Goal: Share content

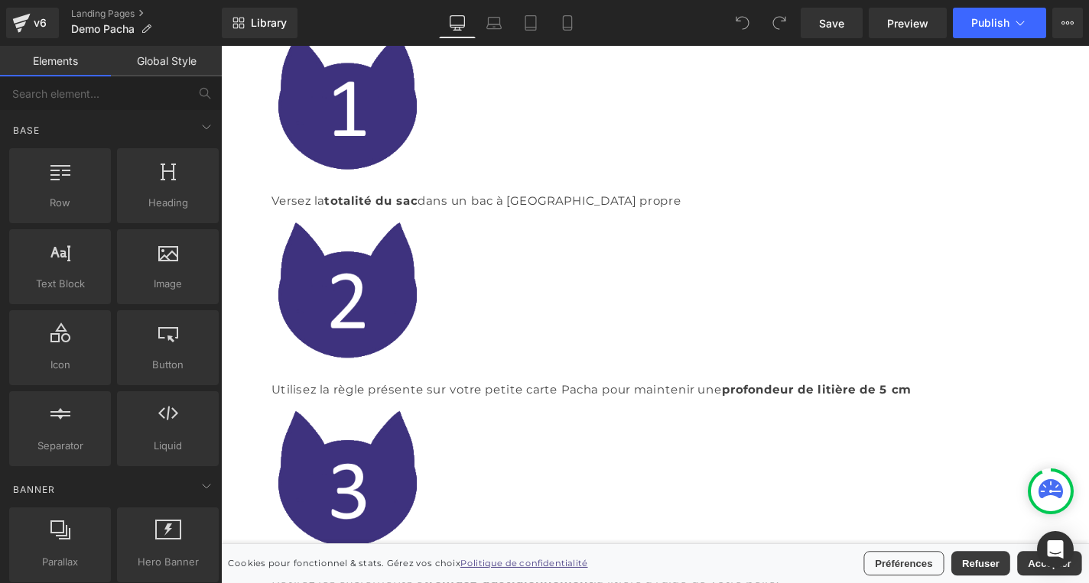
scroll to position [749, 0]
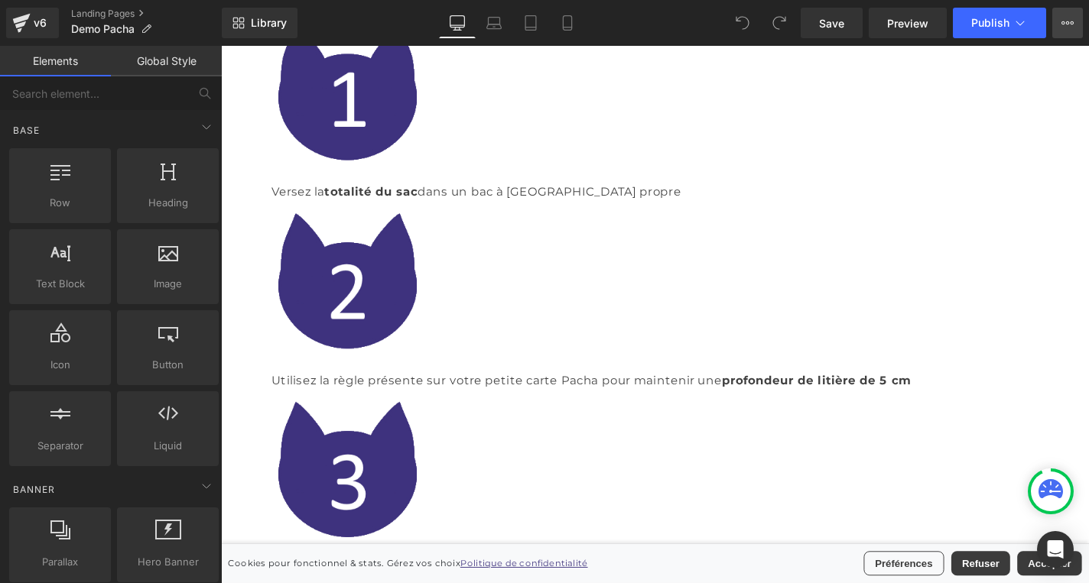
click at [1074, 21] on button "View Live Page View with current Template Save Template to Library Schedule Pub…" at bounding box center [1067, 23] width 31 height 31
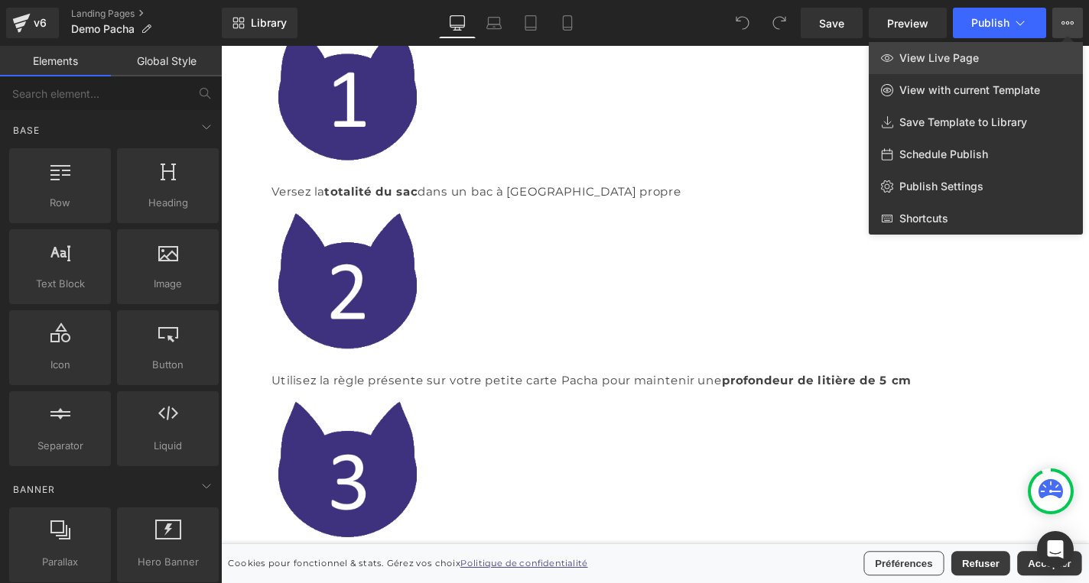
click at [1009, 52] on link "View Live Page" at bounding box center [976, 58] width 214 height 32
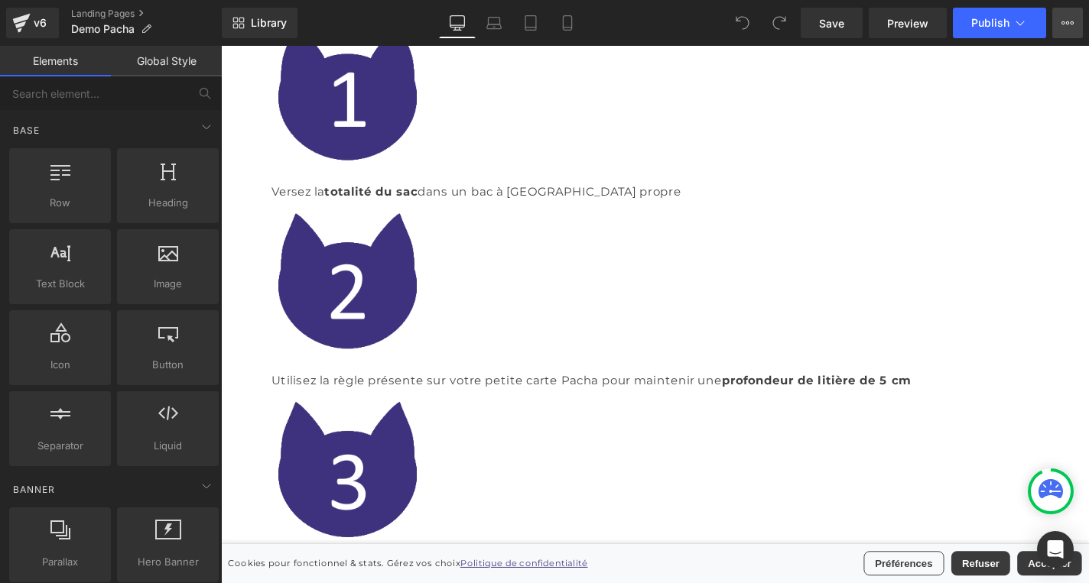
click at [1071, 23] on icon at bounding box center [1073, 22] width 4 height 3
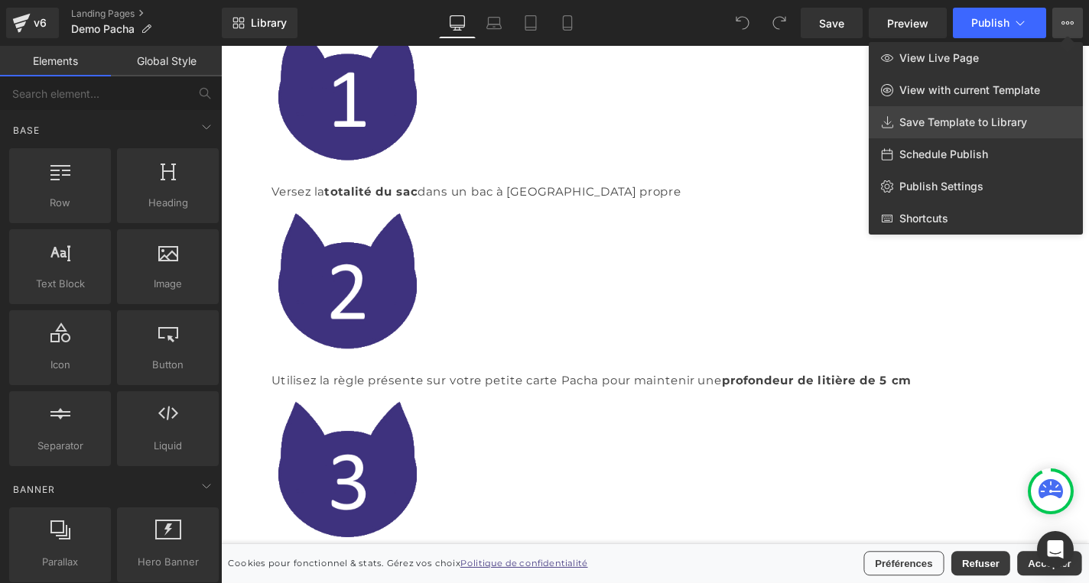
click at [1002, 129] on link "Save Template to Library" at bounding box center [976, 122] width 214 height 32
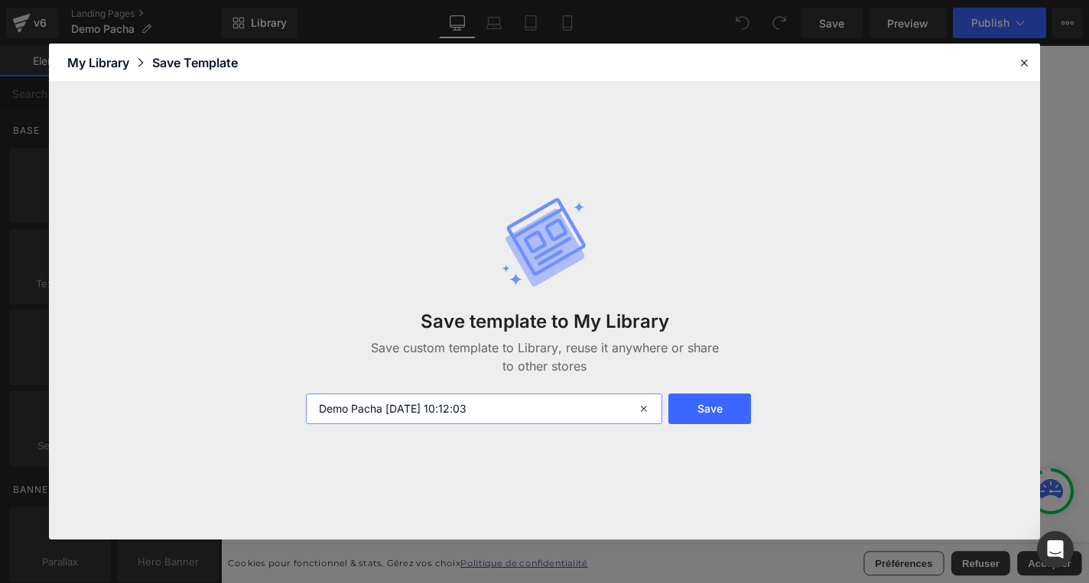
click at [487, 405] on input "Demo Pacha [DATE] 10:12:03" at bounding box center [484, 409] width 356 height 31
type input "DEMO FR"
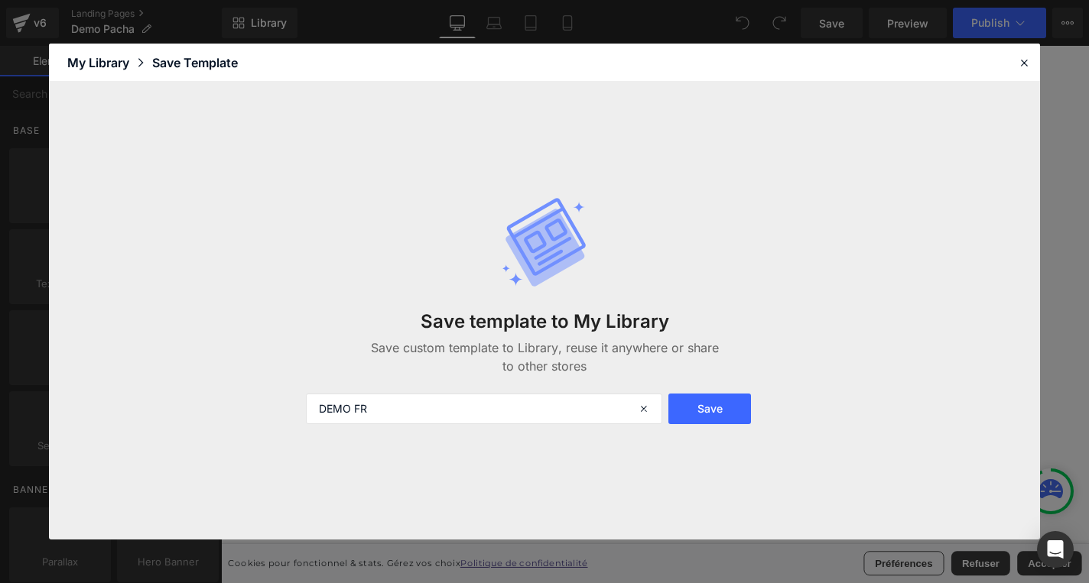
click at [765, 417] on form "DEMO FR Save" at bounding box center [545, 409] width 496 height 31
click at [736, 405] on button "Save" at bounding box center [709, 409] width 83 height 31
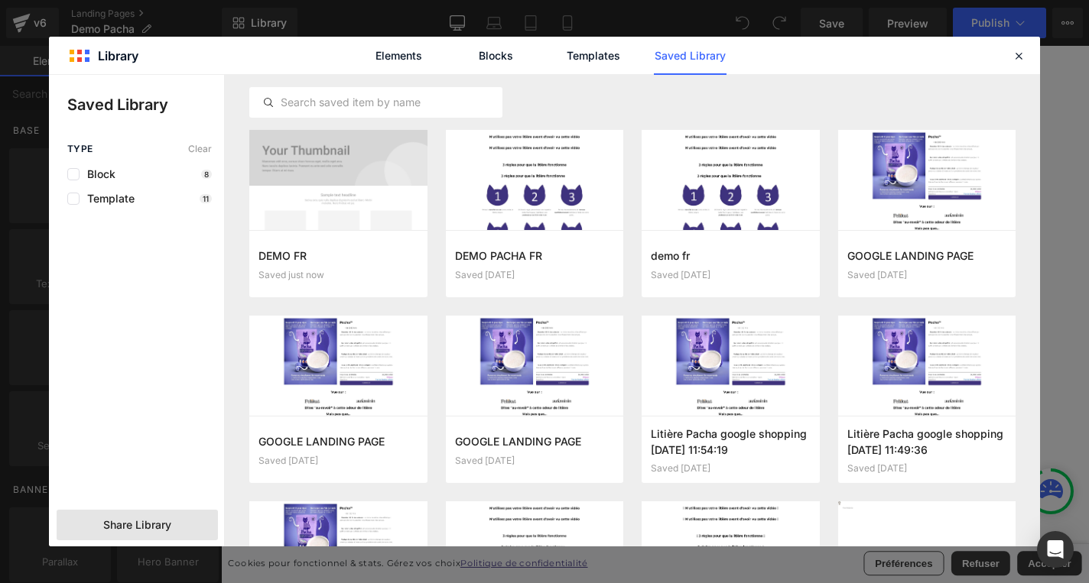
click at [145, 530] on span "Share Library" at bounding box center [137, 525] width 68 height 15
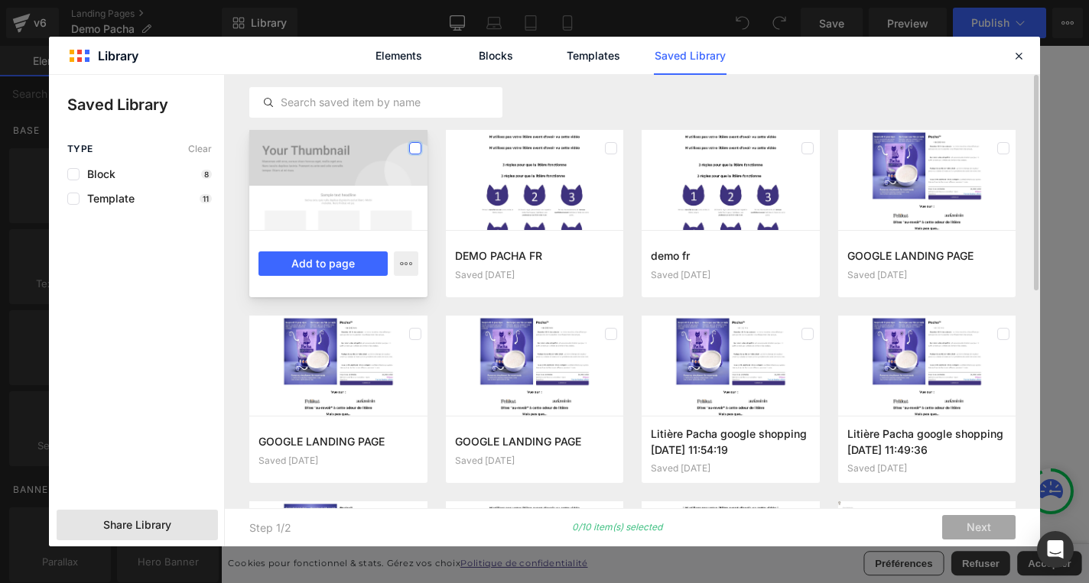
click at [413, 151] on label at bounding box center [415, 148] width 12 height 12
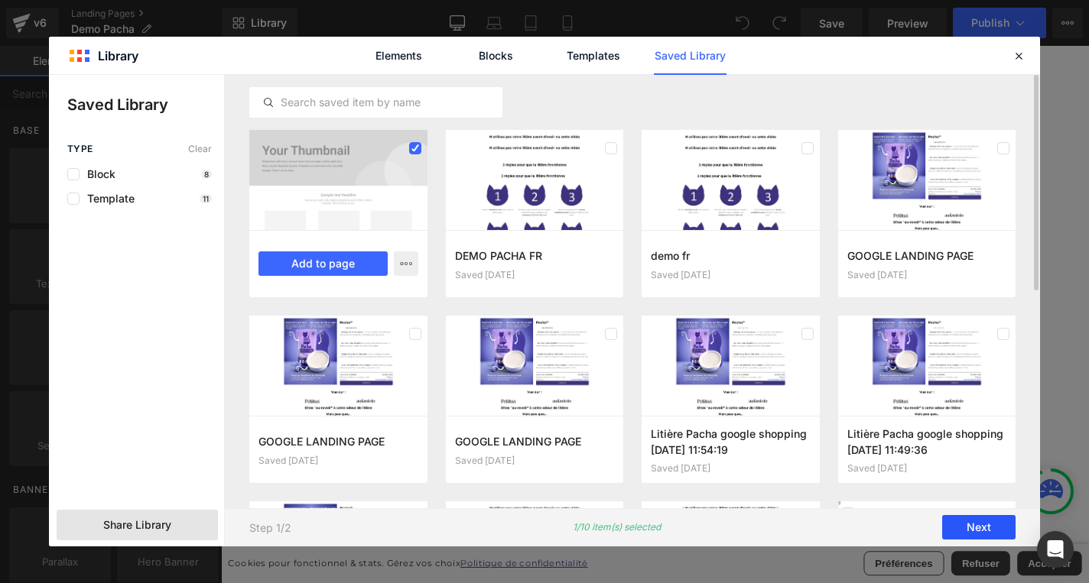
click at [971, 525] on button "Next" at bounding box center [978, 528] width 73 height 24
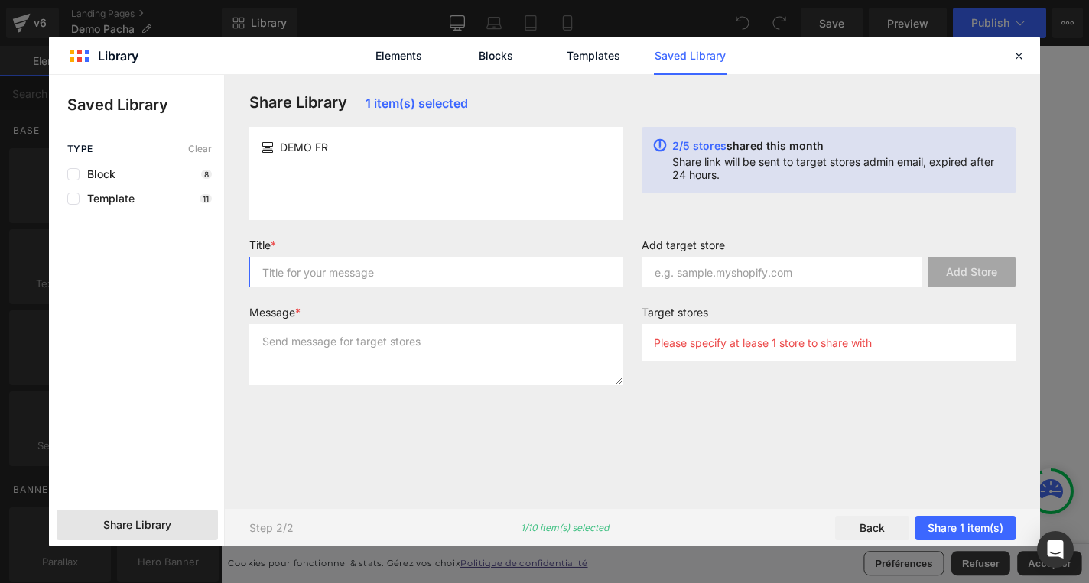
click at [473, 278] on input "text" at bounding box center [436, 272] width 374 height 31
paste input "[DOMAIN_NAME]"
type input "[DOMAIN_NAME]"
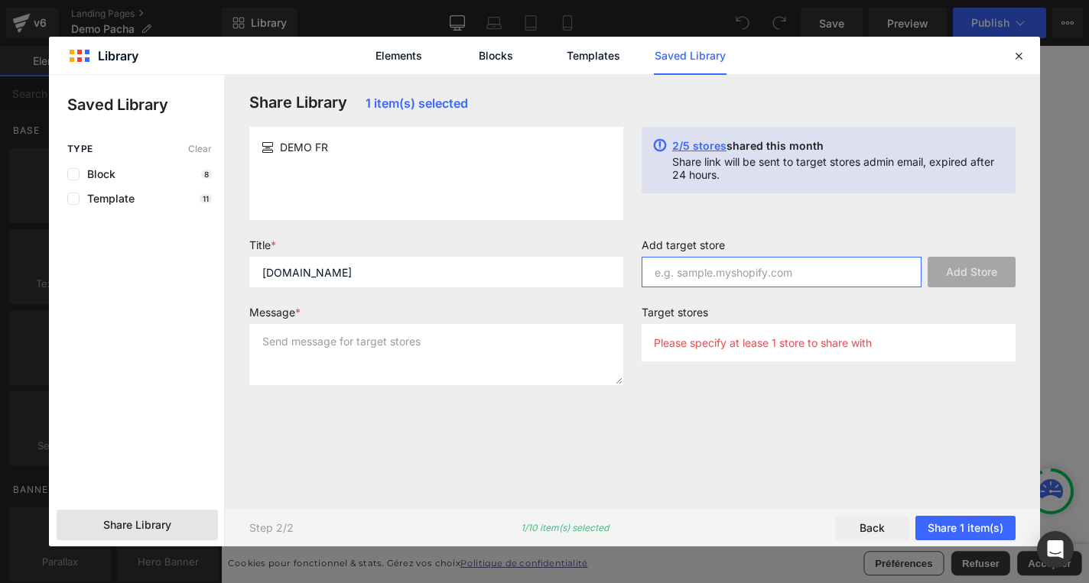
click at [751, 270] on input "text" at bounding box center [782, 272] width 280 height 31
paste input "[DOMAIN_NAME]"
type input "[DOMAIN_NAME]"
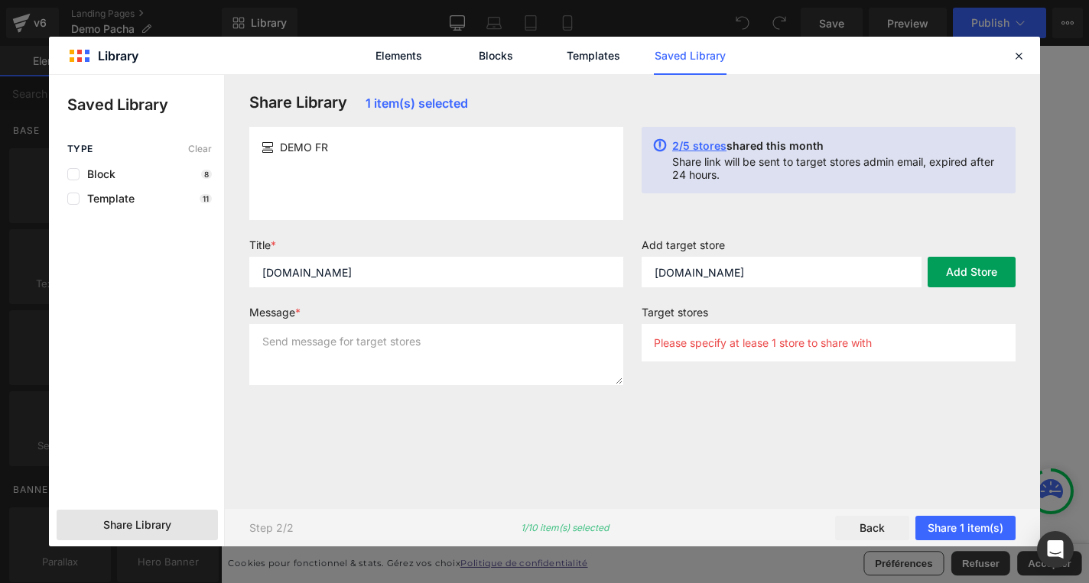
click at [942, 271] on button "Add Store" at bounding box center [972, 272] width 88 height 31
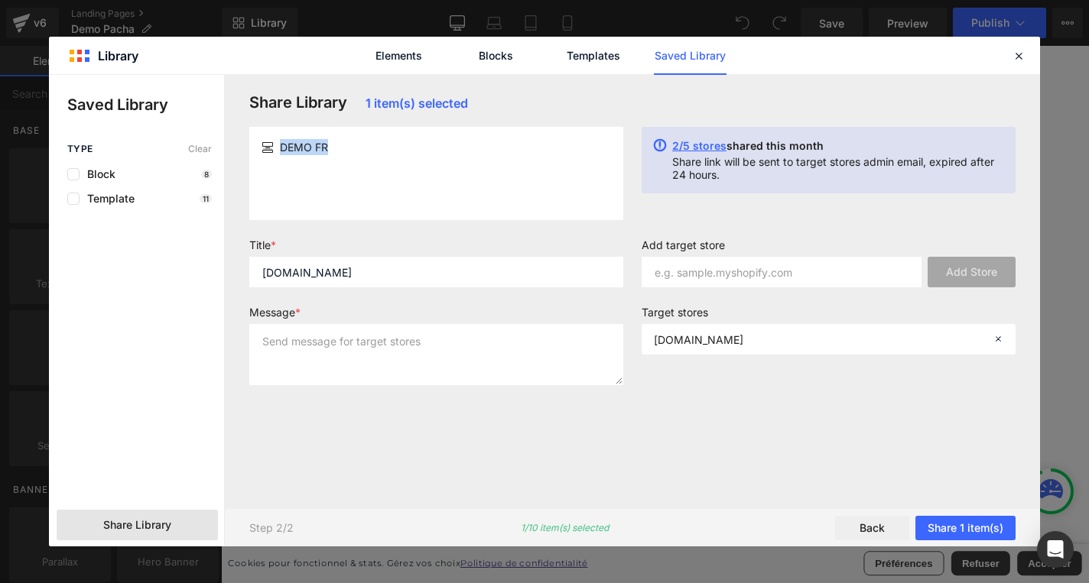
drag, startPoint x: 321, startPoint y: 153, endPoint x: 240, endPoint y: 145, distance: 81.4
click at [240, 145] on div "DEMO FR" at bounding box center [436, 173] width 392 height 93
copy div "DEMO FR"
click at [402, 282] on input "[DOMAIN_NAME]" at bounding box center [436, 272] width 374 height 31
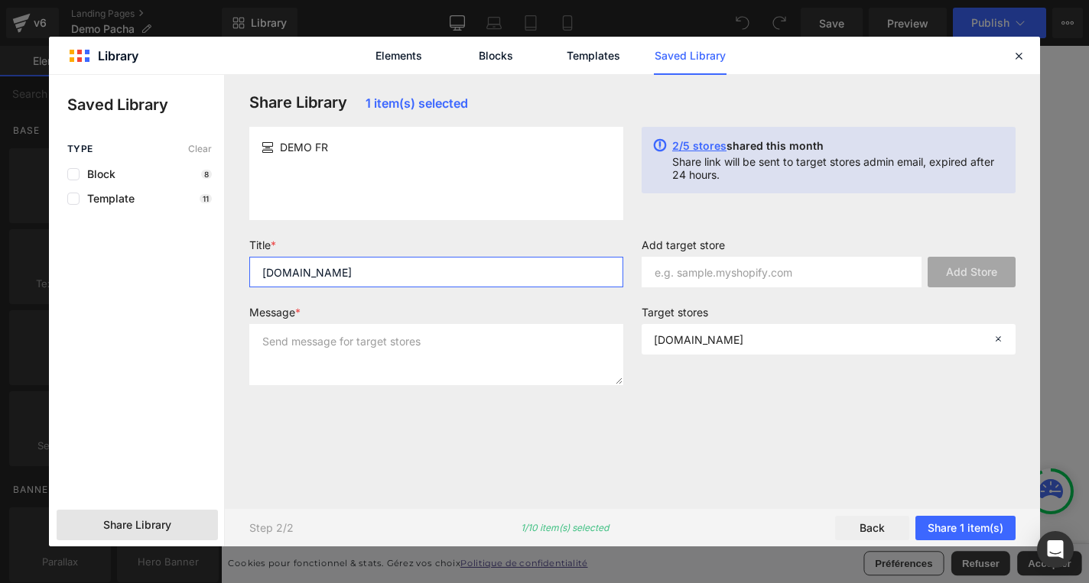
click at [402, 282] on input "[DOMAIN_NAME]" at bounding box center [436, 272] width 374 height 31
paste input "DEMO FR"
type input "DEMO FR"
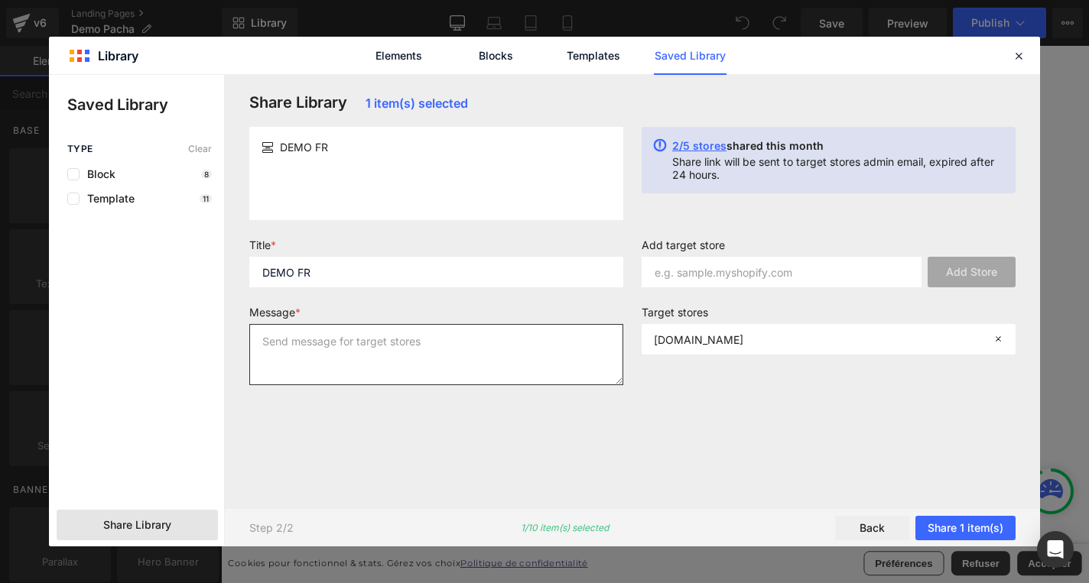
click at [386, 348] on textarea at bounding box center [436, 354] width 374 height 61
paste textarea "DEMO FR"
type textarea "DEMO FR"
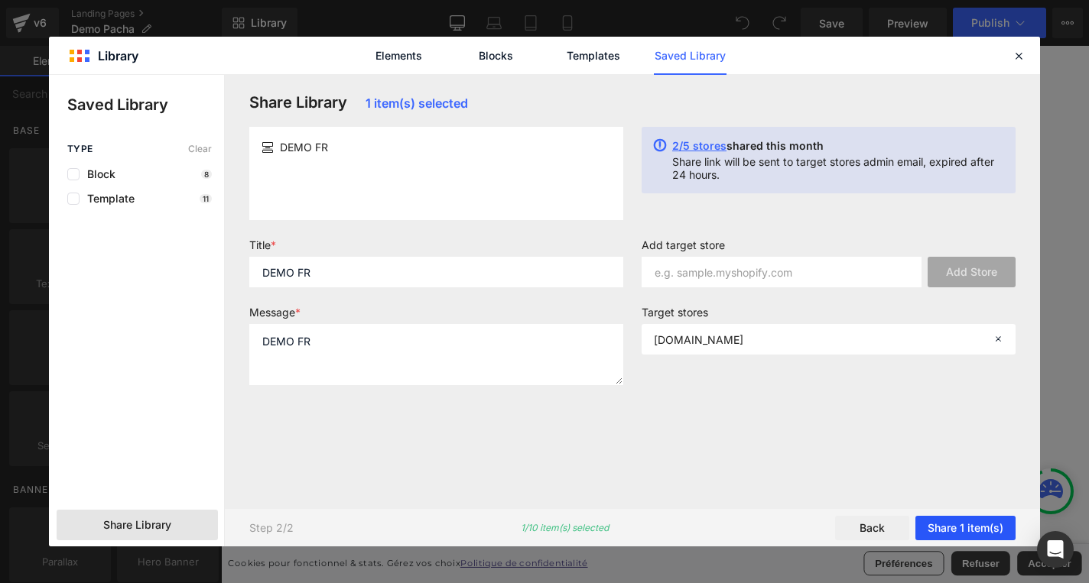
click at [964, 523] on button "Share 1 item(s)" at bounding box center [965, 528] width 100 height 24
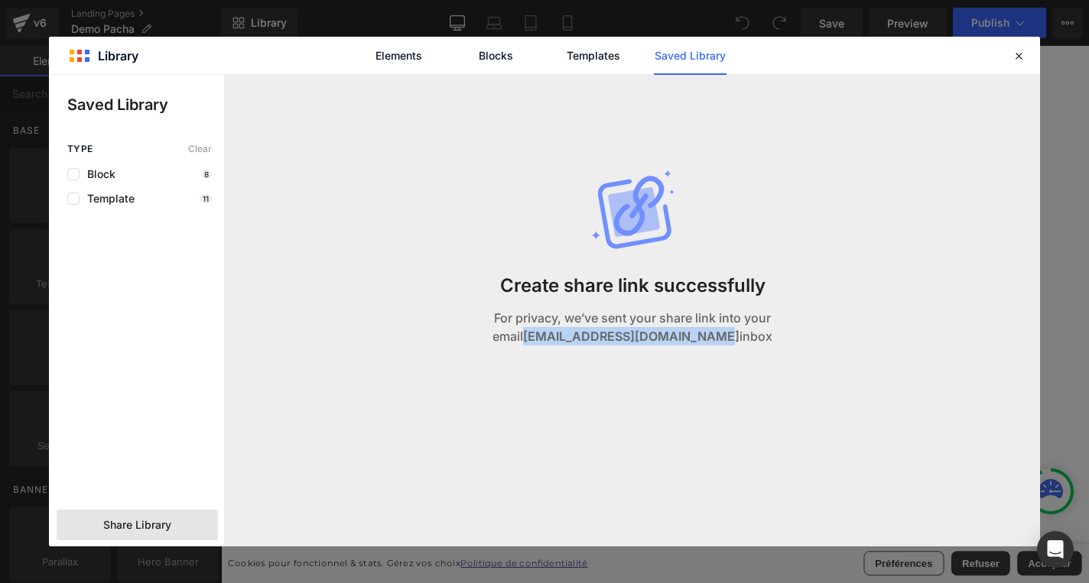
drag, startPoint x: 710, startPoint y: 334, endPoint x: 493, endPoint y: 341, distance: 216.5
click at [493, 341] on p "For privacy, we’ve sent your share link into your email [EMAIL_ADDRESS][DOMAIN_…" at bounding box center [633, 327] width 362 height 37
copy strong "[EMAIL_ADDRESS][DOMAIN_NAME]"
click at [1016, 52] on icon at bounding box center [1019, 56] width 14 height 14
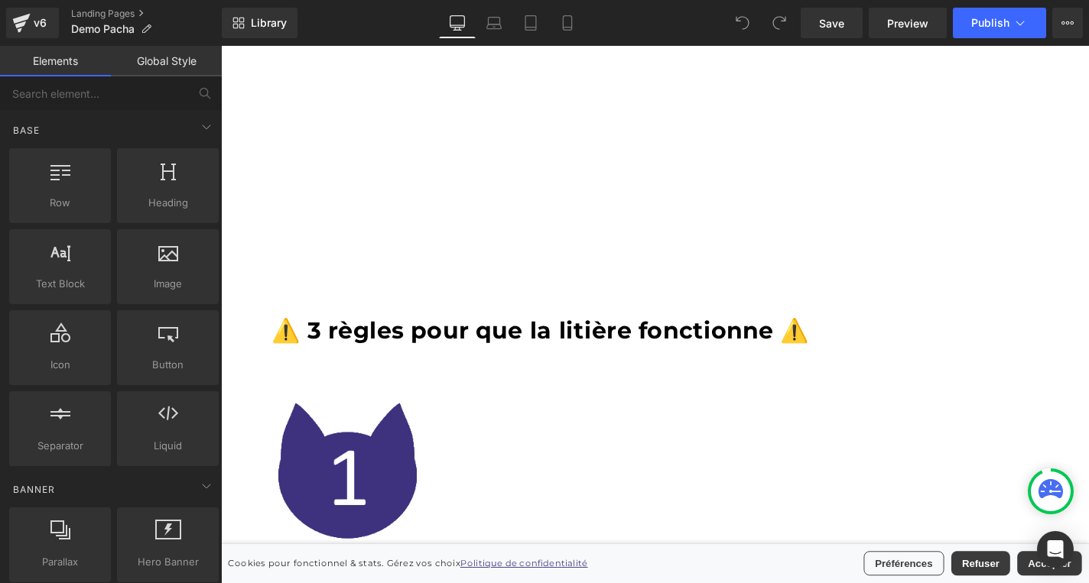
scroll to position [0, 0]
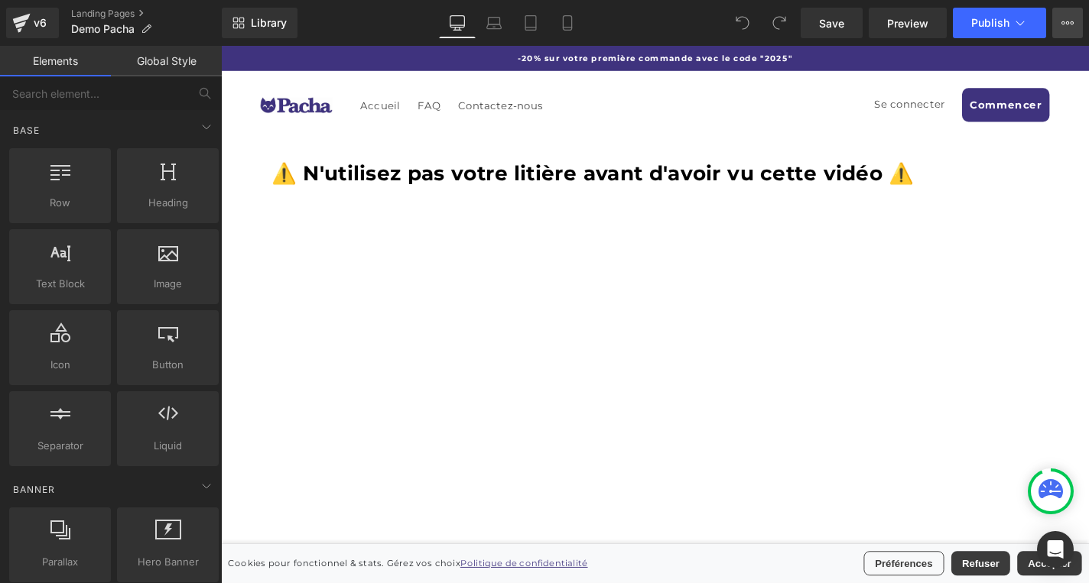
click at [1064, 16] on button "View Live Page View with current Template Save Template to Library Schedule Pub…" at bounding box center [1067, 23] width 31 height 31
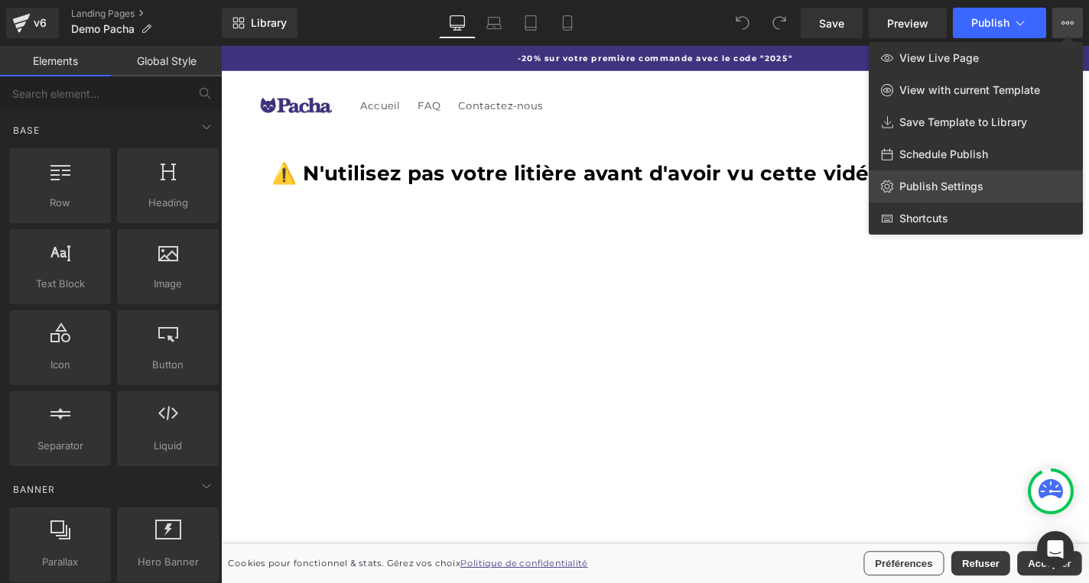
click at [972, 180] on span "Publish Settings" at bounding box center [941, 187] width 84 height 14
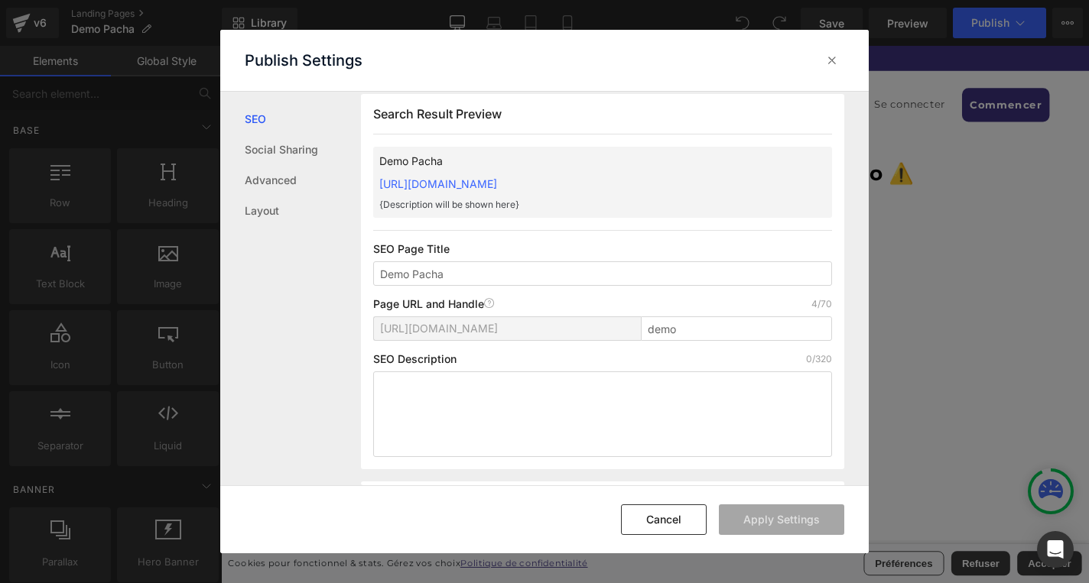
scroll to position [20, 0]
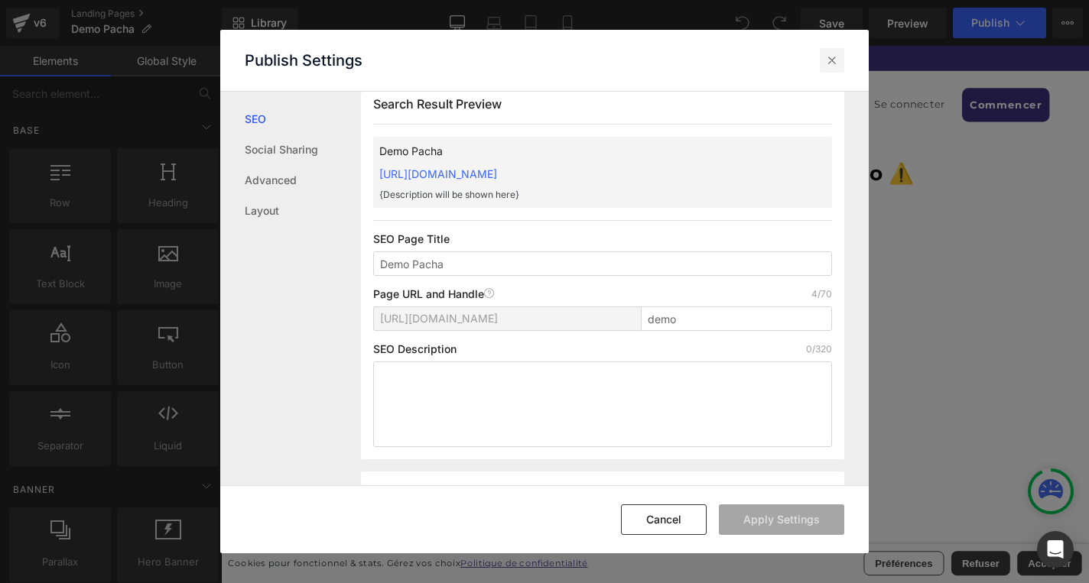
click at [829, 61] on icon at bounding box center [831, 60] width 15 height 15
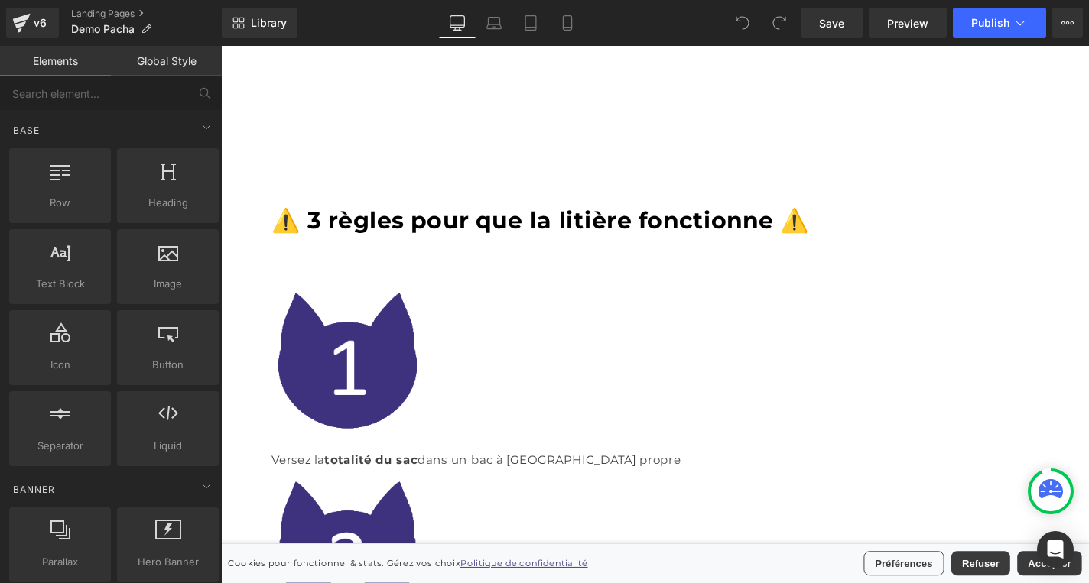
scroll to position [0, 0]
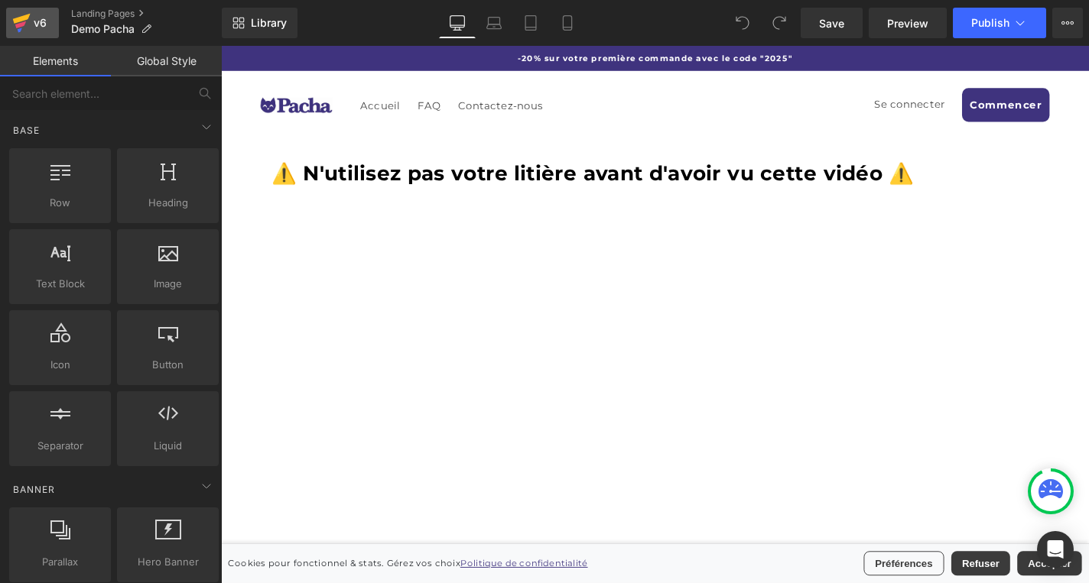
click at [24, 11] on icon at bounding box center [21, 23] width 18 height 38
